Goal: Task Accomplishment & Management: Use online tool/utility

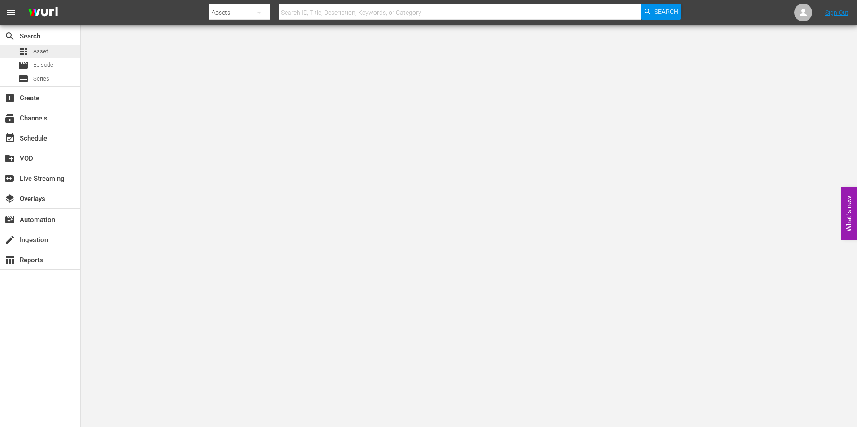
click at [47, 49] on span "Asset" at bounding box center [40, 51] width 15 height 9
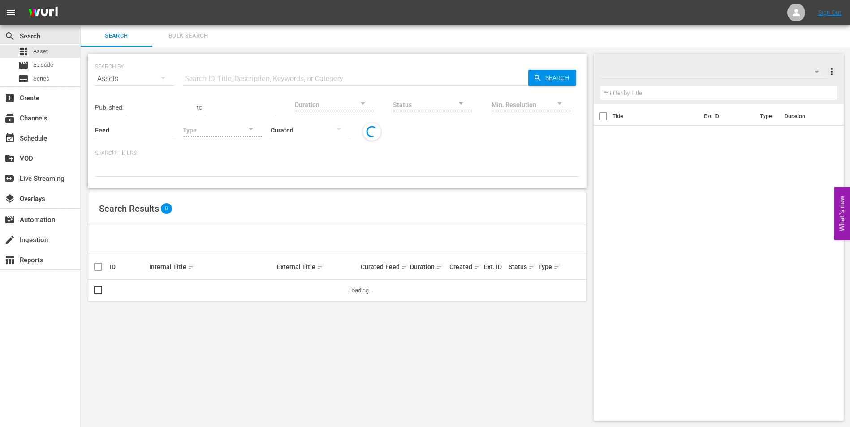
click at [315, 79] on input "text" at bounding box center [355, 79] width 345 height 22
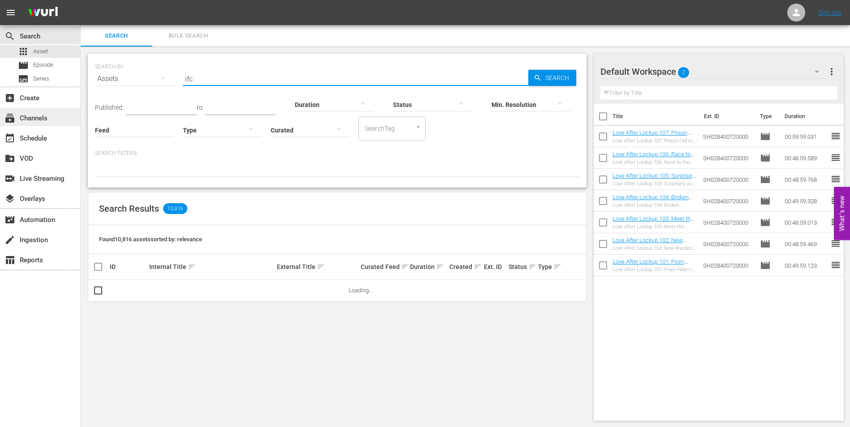
type input "ifc"
click at [36, 119] on div "subscriptions Channels" at bounding box center [25, 117] width 50 height 8
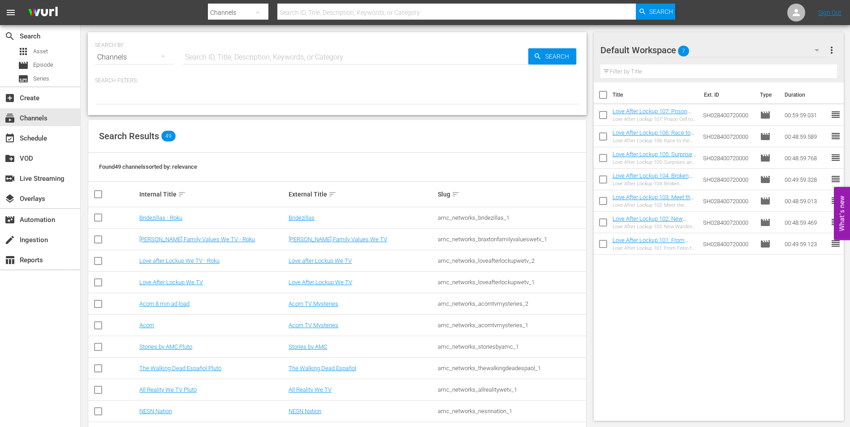
click at [236, 52] on input "text" at bounding box center [355, 58] width 345 height 22
type input "ifc"
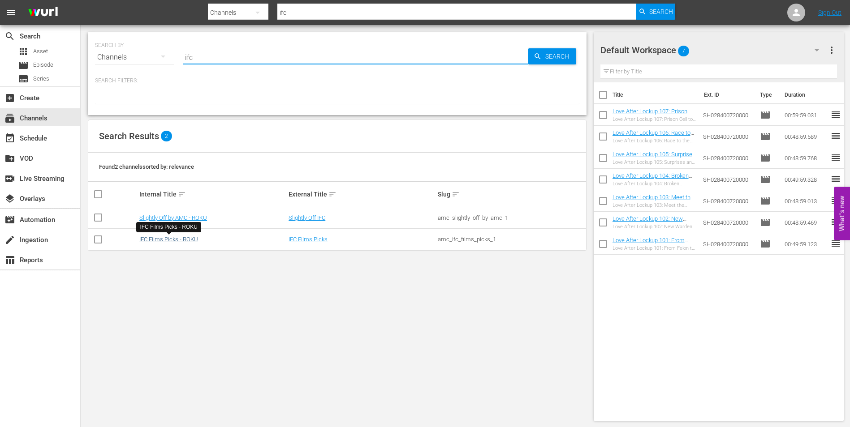
type input "ifc"
click at [178, 238] on link "IFC Films Picks - ROKU" at bounding box center [168, 239] width 59 height 7
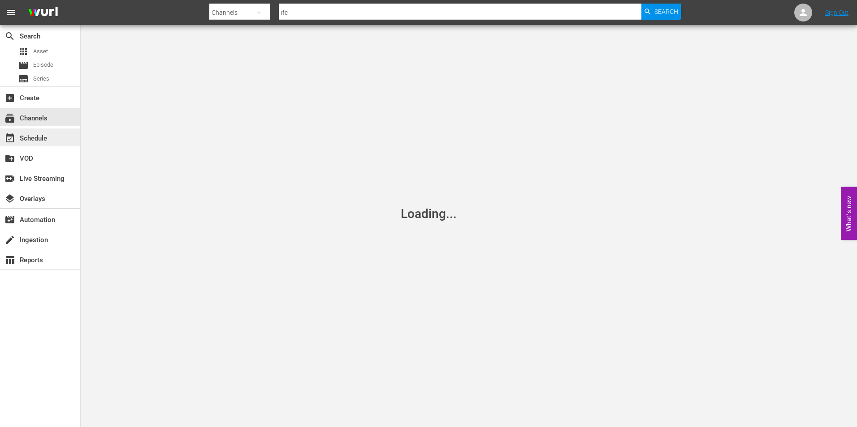
click at [31, 133] on div "event_available Schedule" at bounding box center [25, 137] width 50 height 8
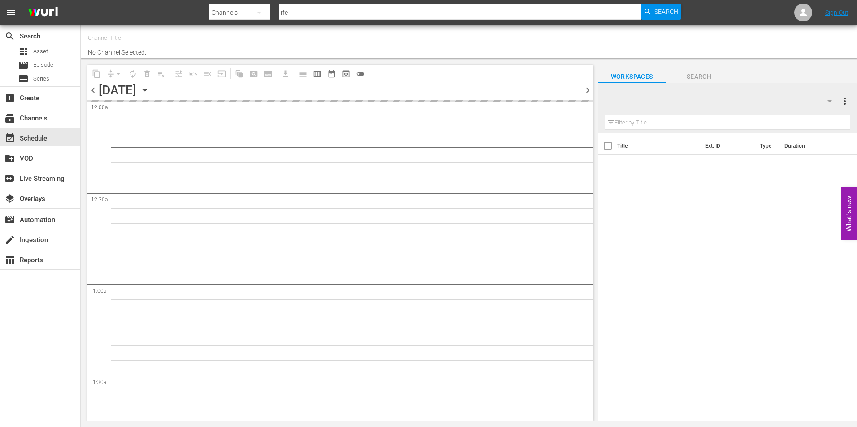
type input "IFC Films Picks - ROKU (563)"
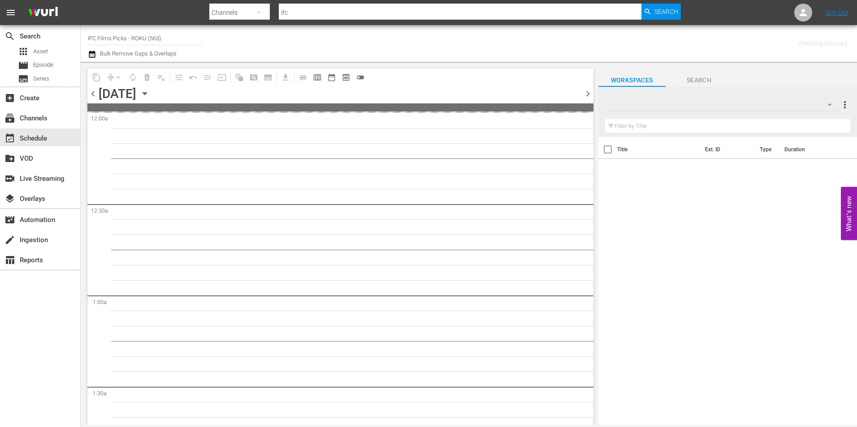
click at [584, 86] on div "content_copy compress arrow_drop_down autorenew_outlined delete_forever_outline…" at bounding box center [340, 77] width 506 height 17
click at [586, 94] on span "chevron_right" at bounding box center [587, 93] width 11 height 11
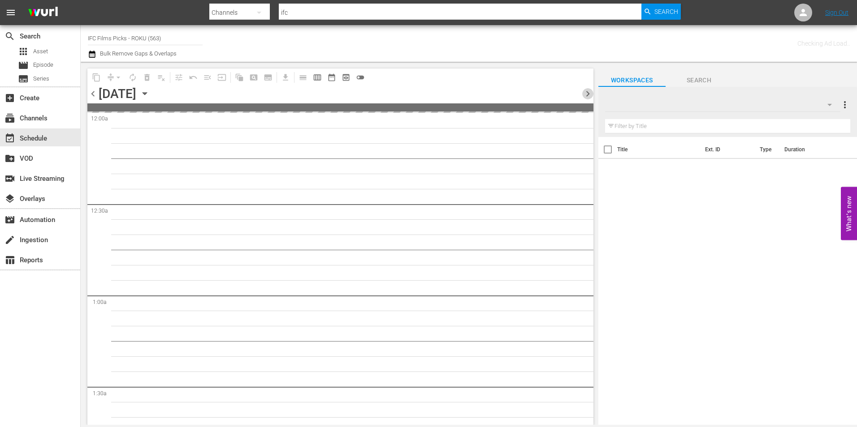
click at [586, 94] on span "chevron_right" at bounding box center [587, 93] width 11 height 11
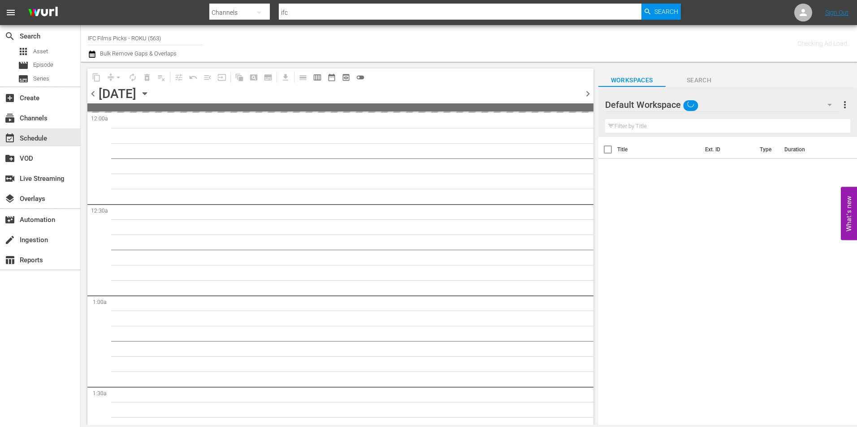
click at [586, 94] on span "chevron_right" at bounding box center [587, 93] width 11 height 11
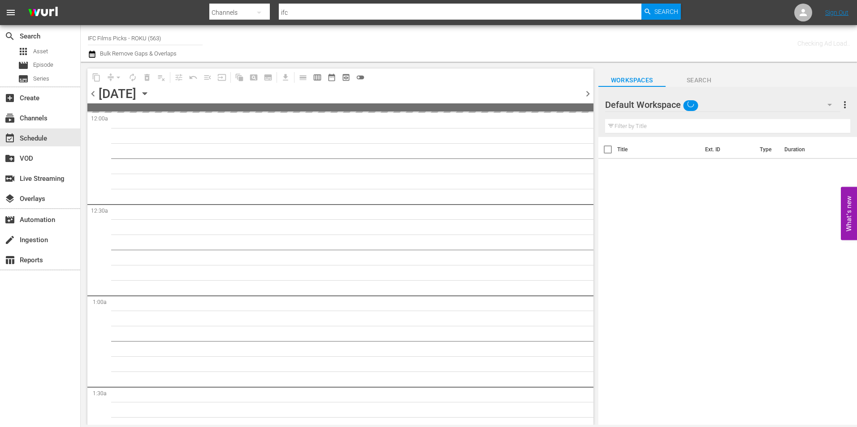
click at [586, 94] on span "chevron_right" at bounding box center [587, 93] width 11 height 11
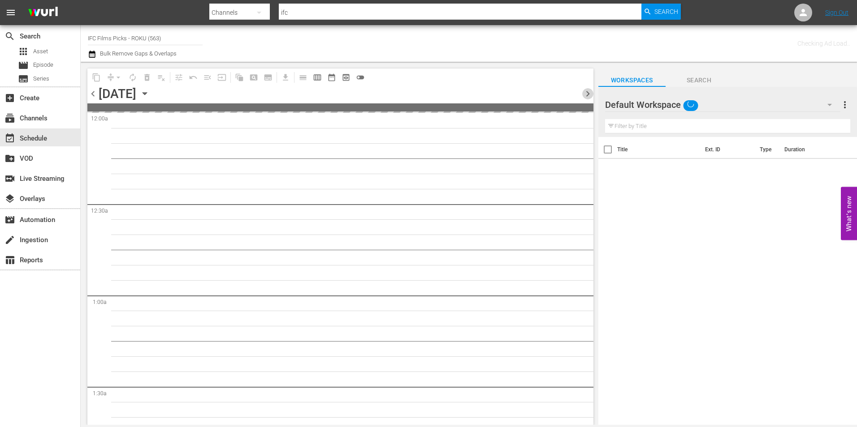
click at [586, 94] on span "chevron_right" at bounding box center [587, 93] width 11 height 11
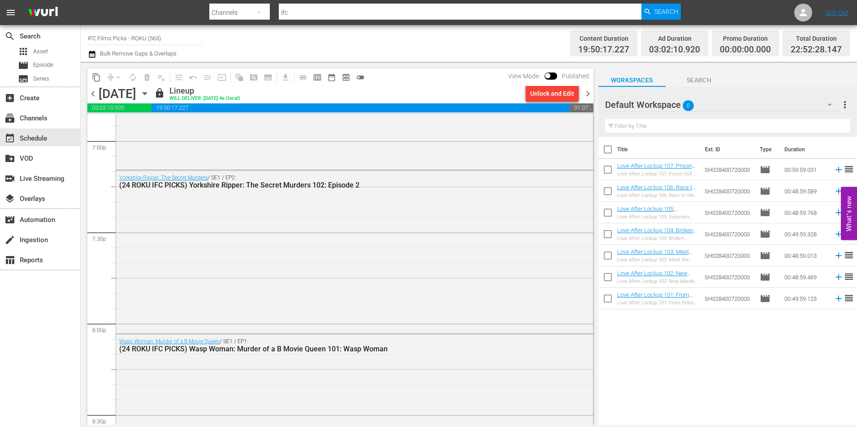
scroll to position [4091, 0]
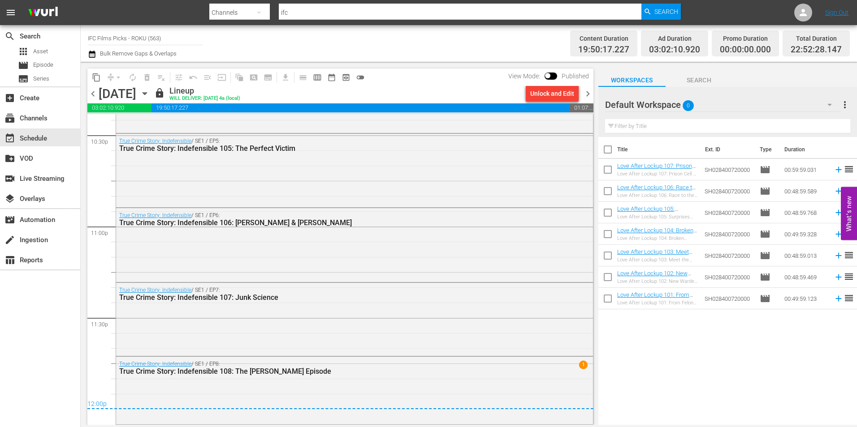
click at [586, 96] on span "chevron_right" at bounding box center [587, 93] width 11 height 11
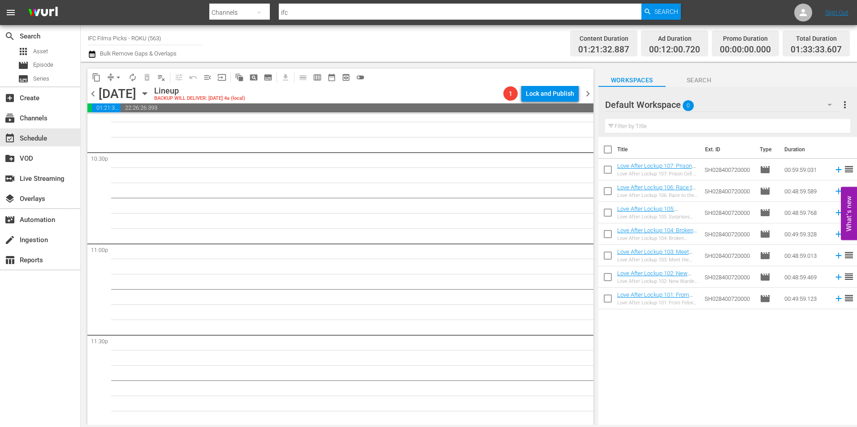
scroll to position [4076, 0]
